Goal: Check status

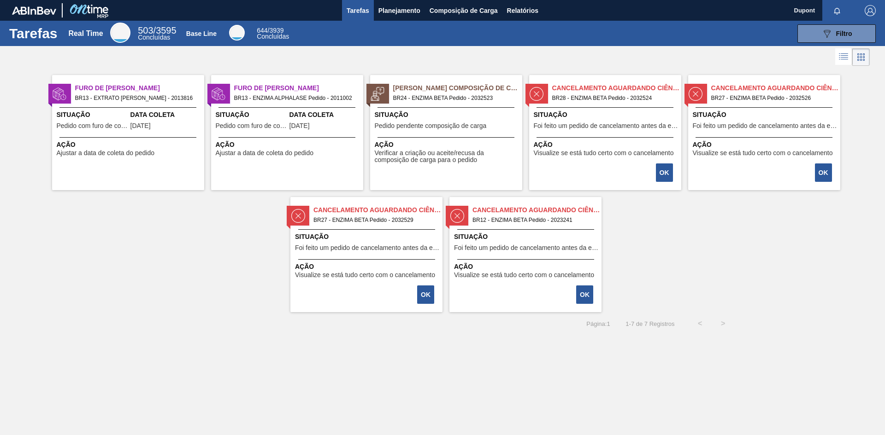
click at [432, 150] on span "Verificar a criação ou aceite/recusa da composição de carga para o pedido" at bounding box center [447, 157] width 145 height 14
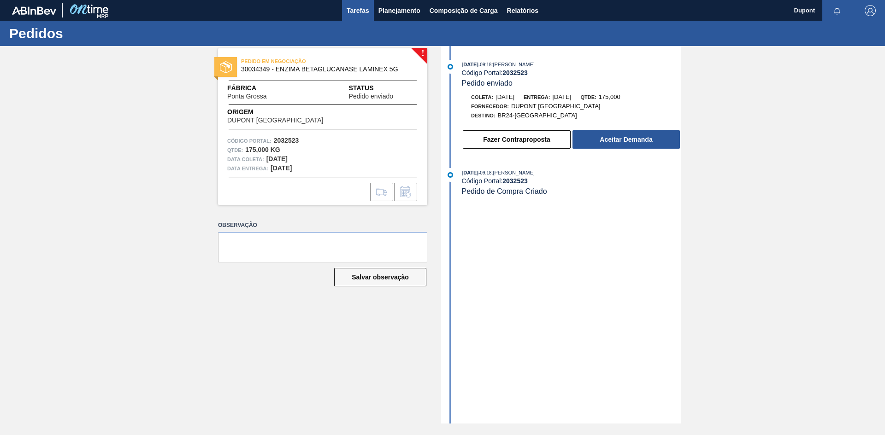
click at [360, 10] on span "Tarefas" at bounding box center [357, 10] width 23 height 11
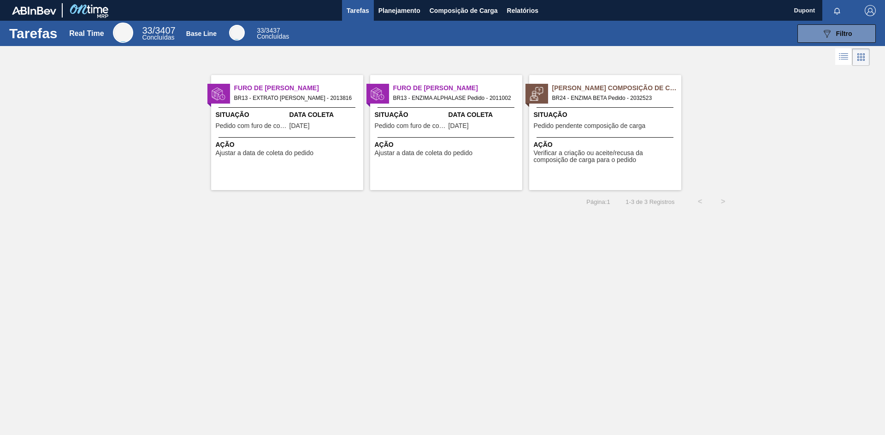
click at [566, 132] on div "Situação Pedido pendente composição de carga" at bounding box center [605, 121] width 145 height 23
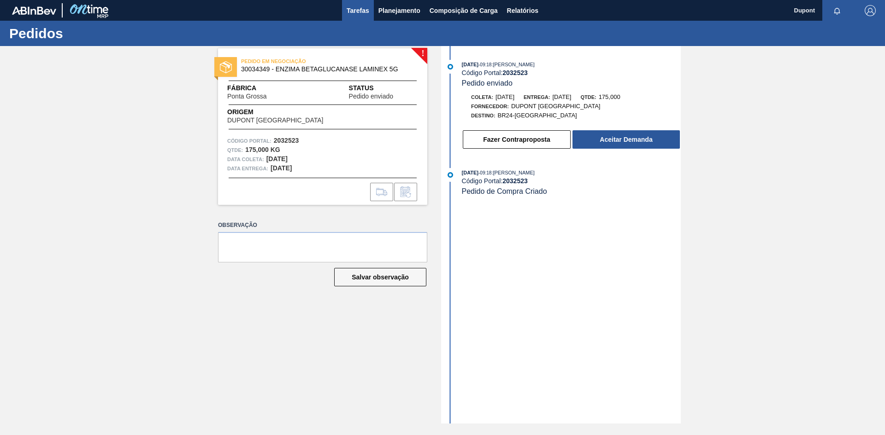
click at [358, 6] on span "Tarefas" at bounding box center [357, 10] width 23 height 11
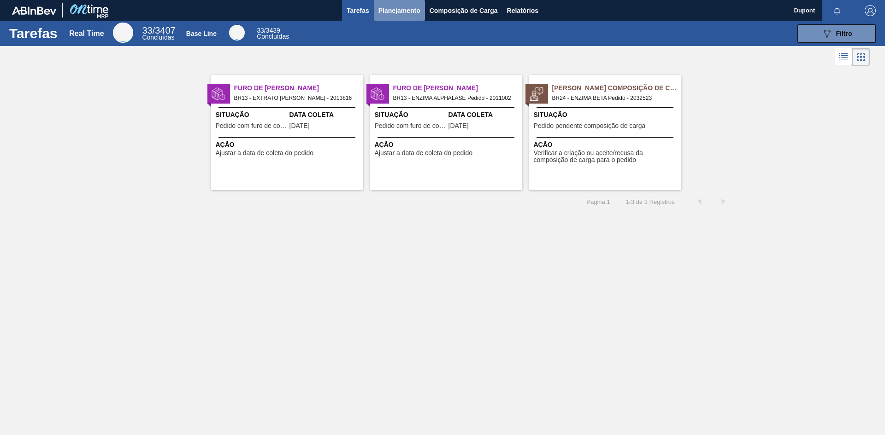
click at [394, 12] on span "Planejamento" at bounding box center [399, 10] width 42 height 11
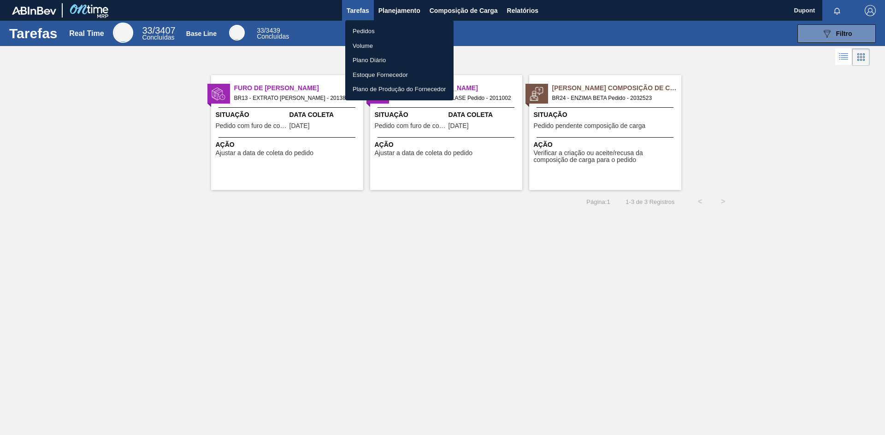
click at [469, 6] on div at bounding box center [442, 217] width 885 height 435
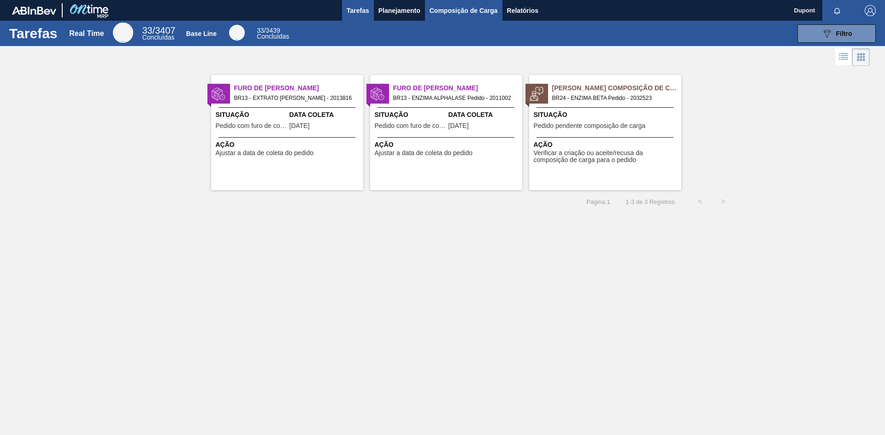
click at [470, 11] on span "Composição de Carga" at bounding box center [463, 10] width 68 height 11
